Goal: Check status

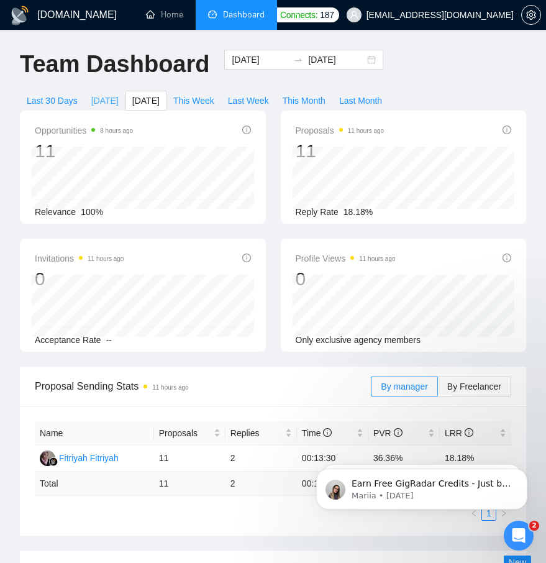
click at [109, 103] on span "[DATE]" at bounding box center [104, 101] width 27 height 14
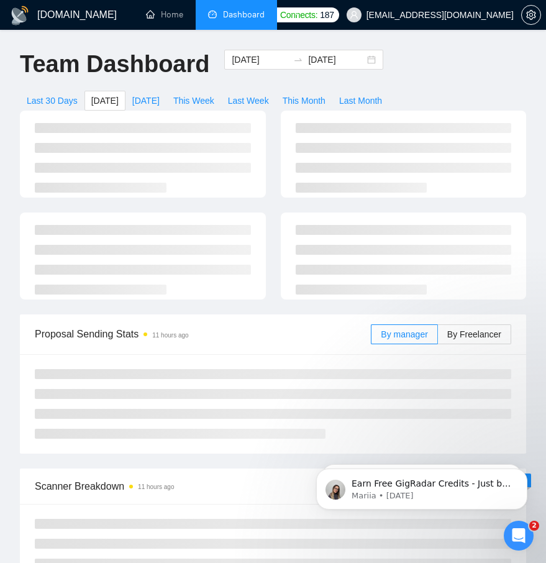
type input "[DATE]"
click at [140, 98] on span "[DATE]" at bounding box center [145, 101] width 27 height 14
type input "[DATE]"
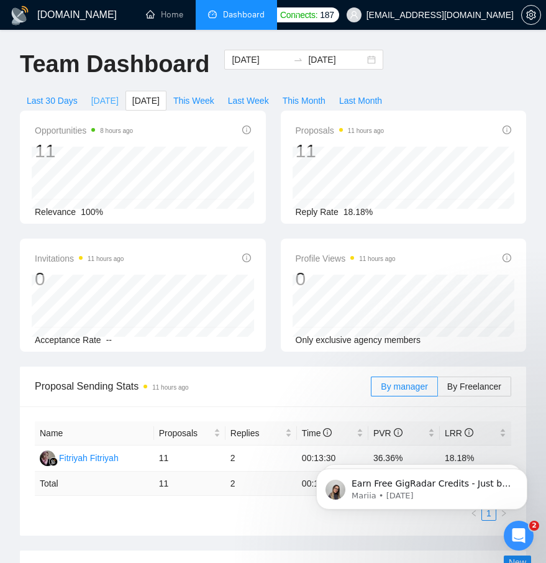
click at [107, 99] on span "[DATE]" at bounding box center [104, 101] width 27 height 14
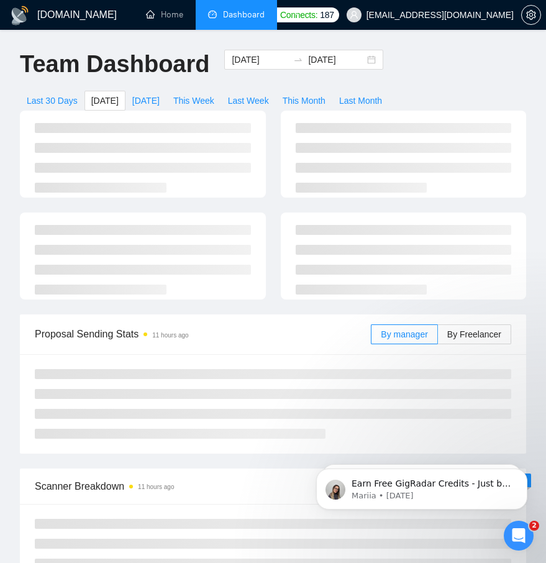
type input "[DATE]"
